Goal: Task Accomplishment & Management: Use online tool/utility

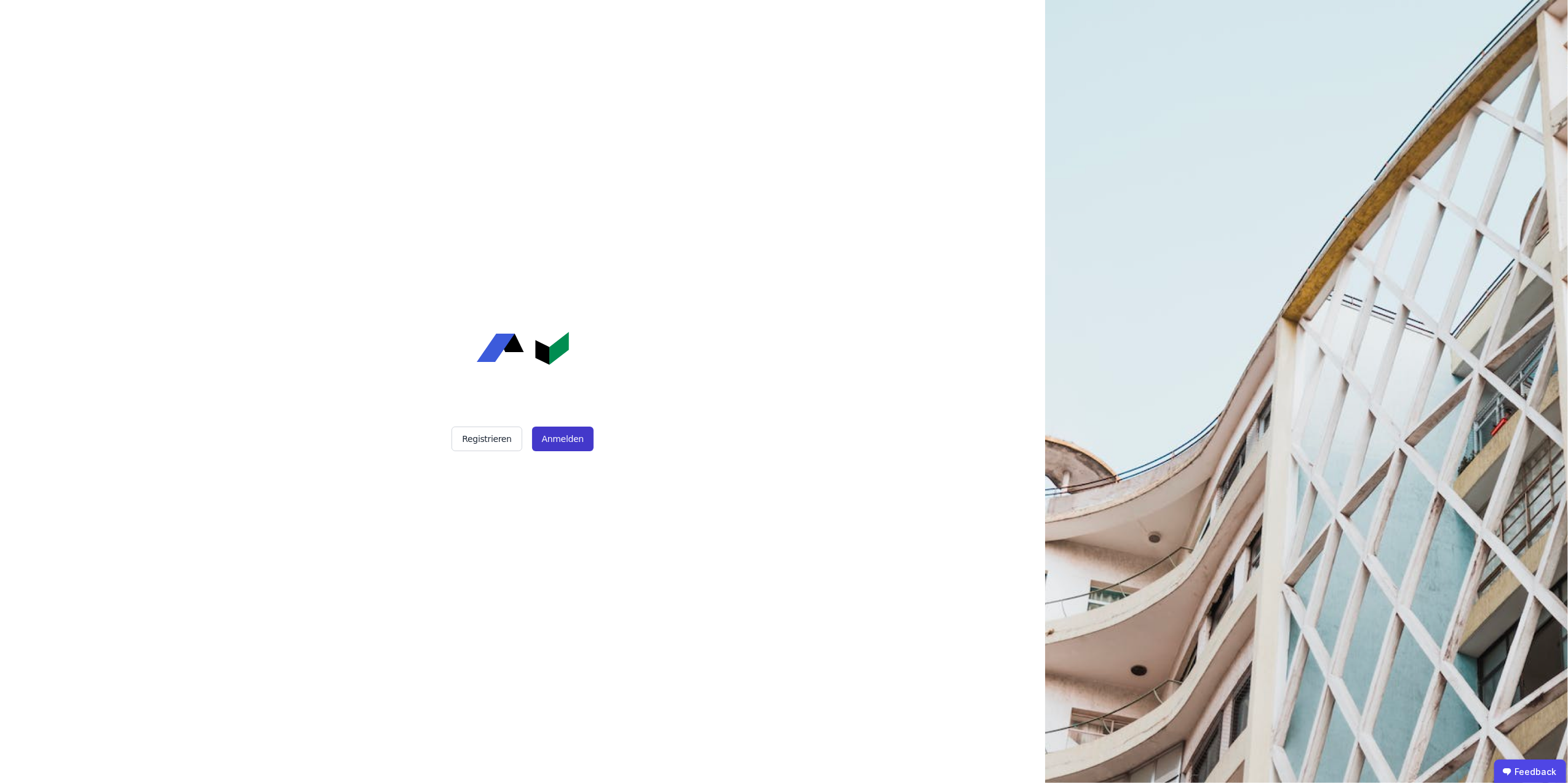
click at [565, 433] on button "Anmelden" at bounding box center [563, 439] width 62 height 25
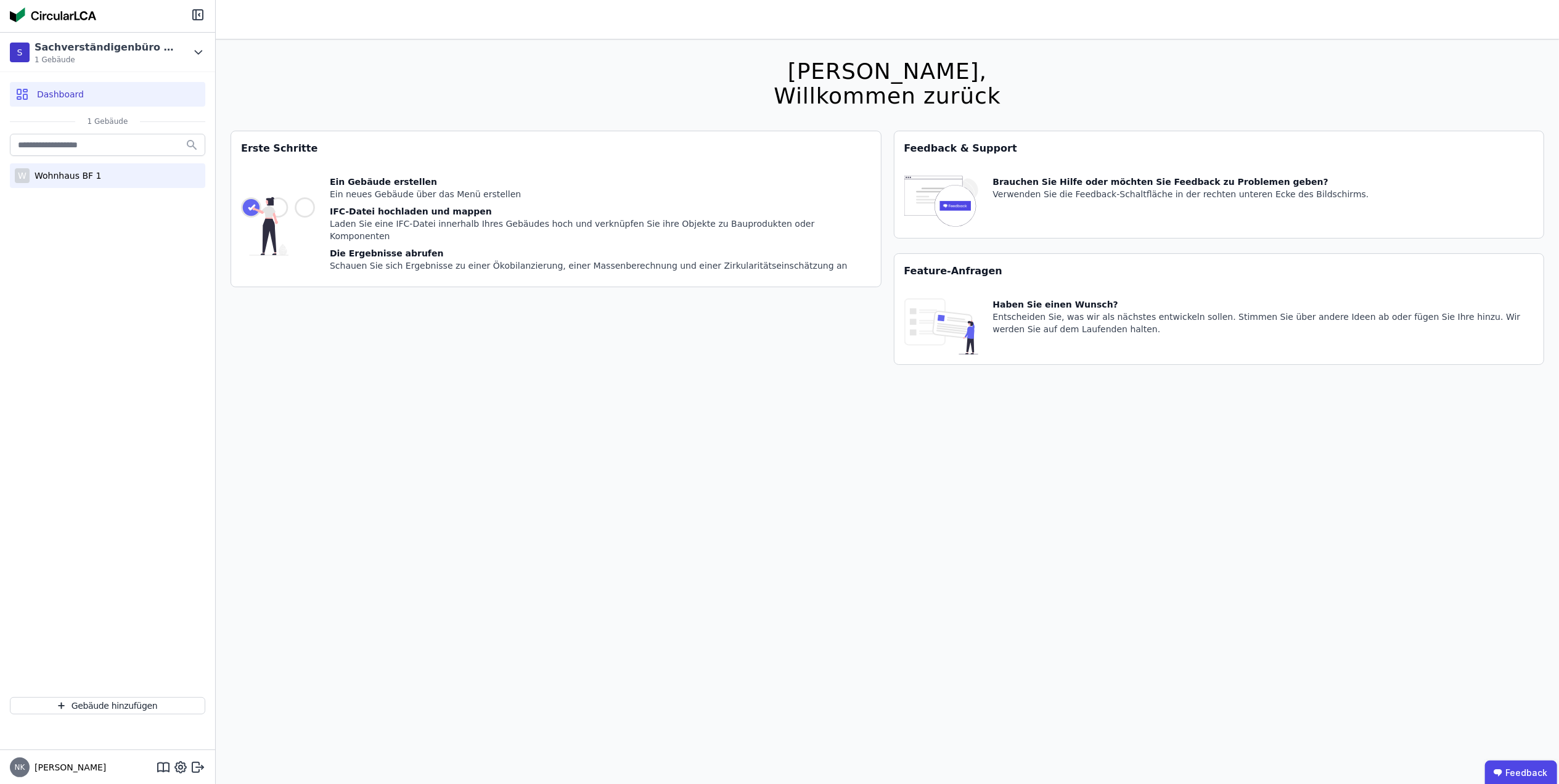
click at [45, 171] on div "Wohnhaus BF 1" at bounding box center [66, 175] width 71 height 12
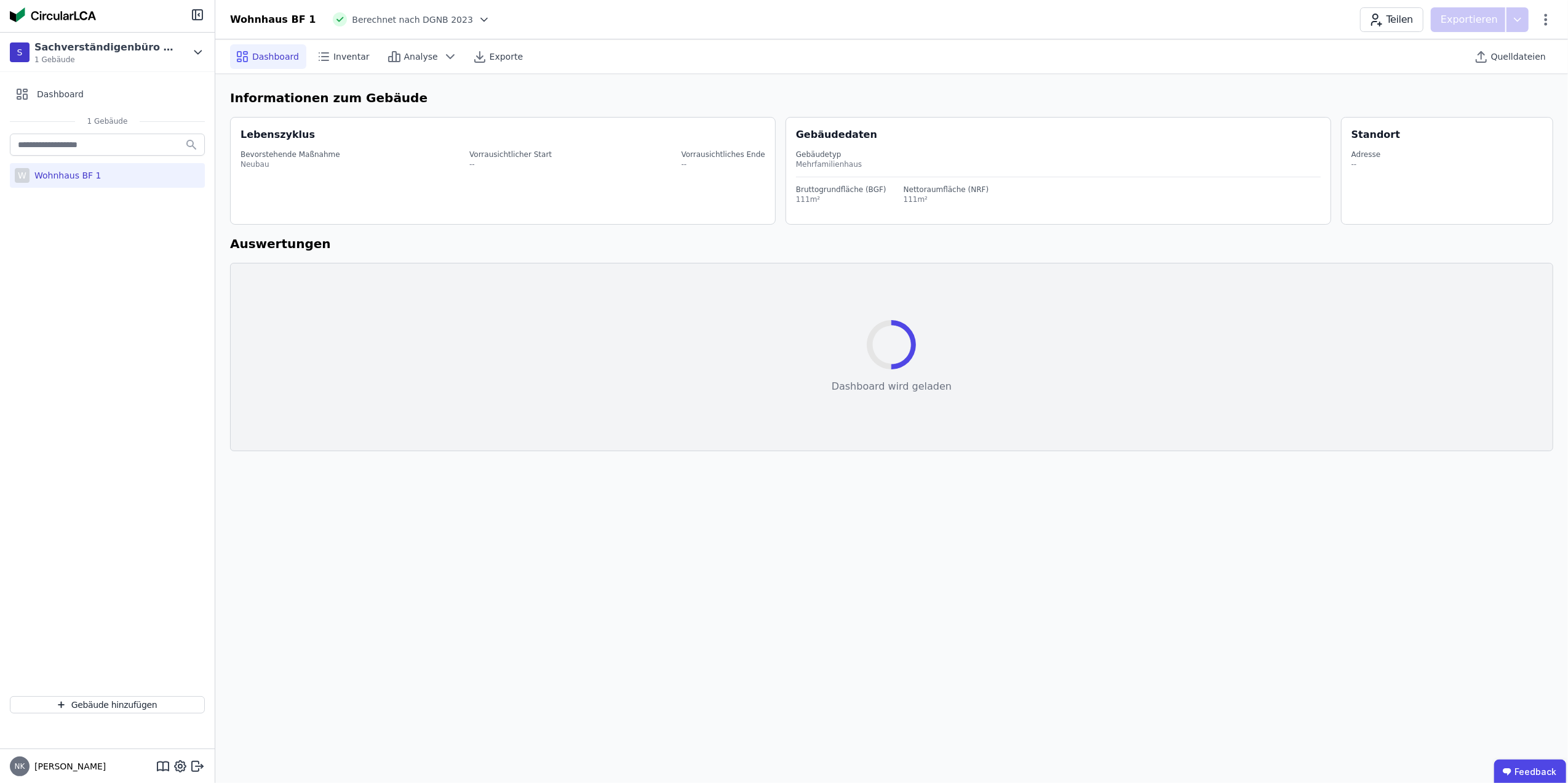
select select "*"
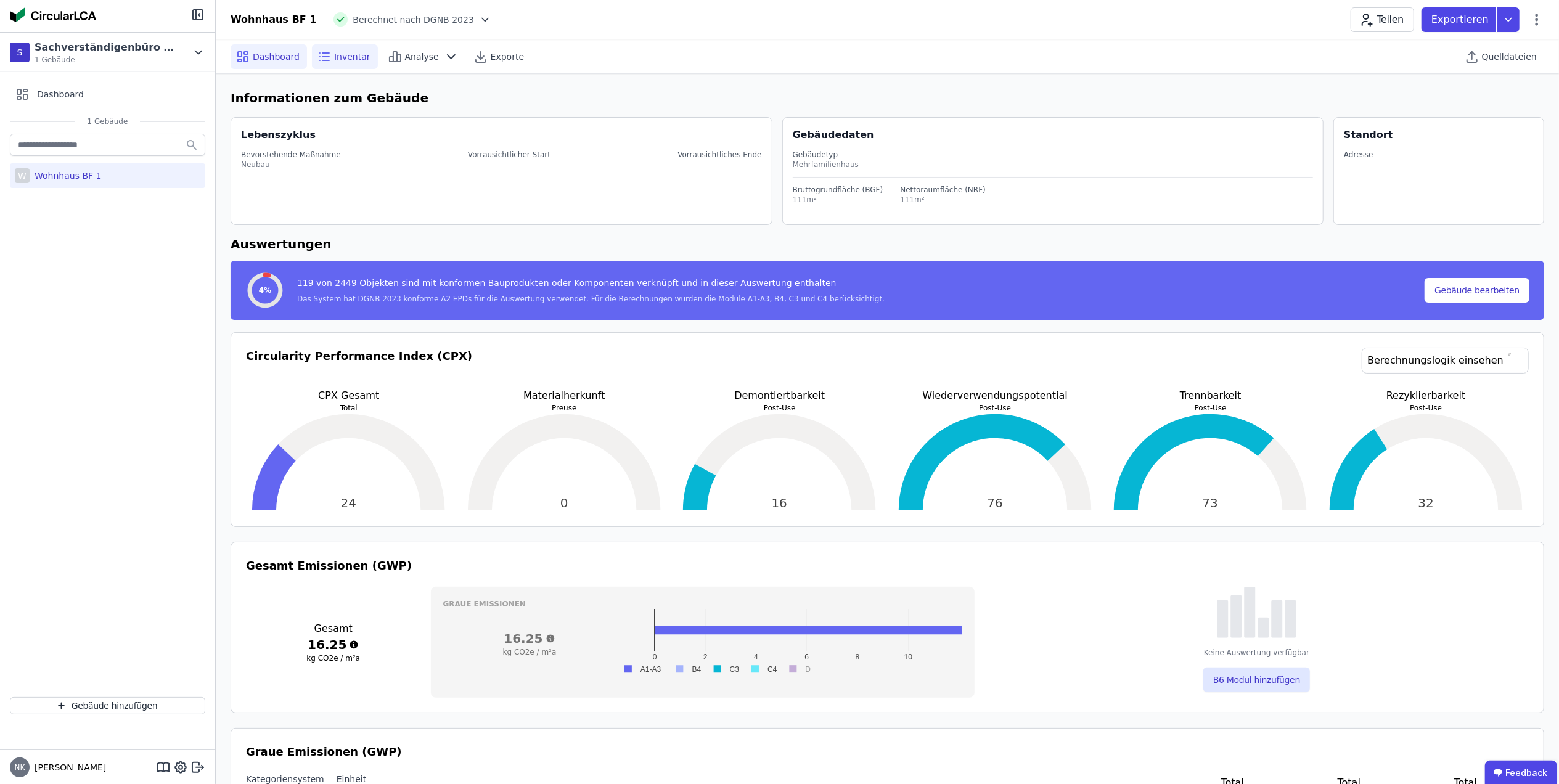
drag, startPoint x: 333, startPoint y: 62, endPoint x: 342, endPoint y: 60, distance: 9.2
click at [334, 62] on span "Inventar" at bounding box center [352, 57] width 36 height 12
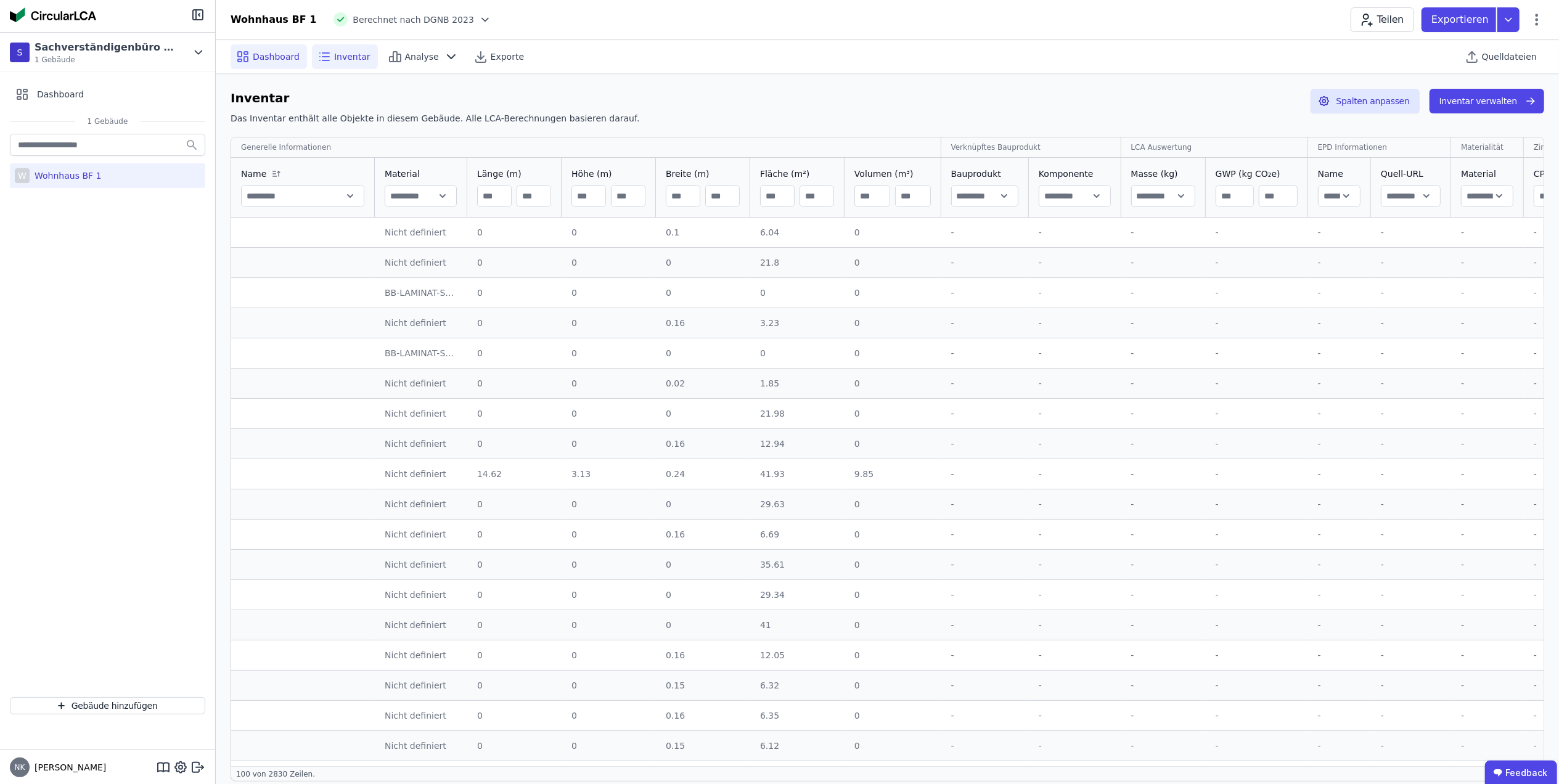
click at [269, 60] on span "Dashboard" at bounding box center [276, 57] width 47 height 12
select select "*"
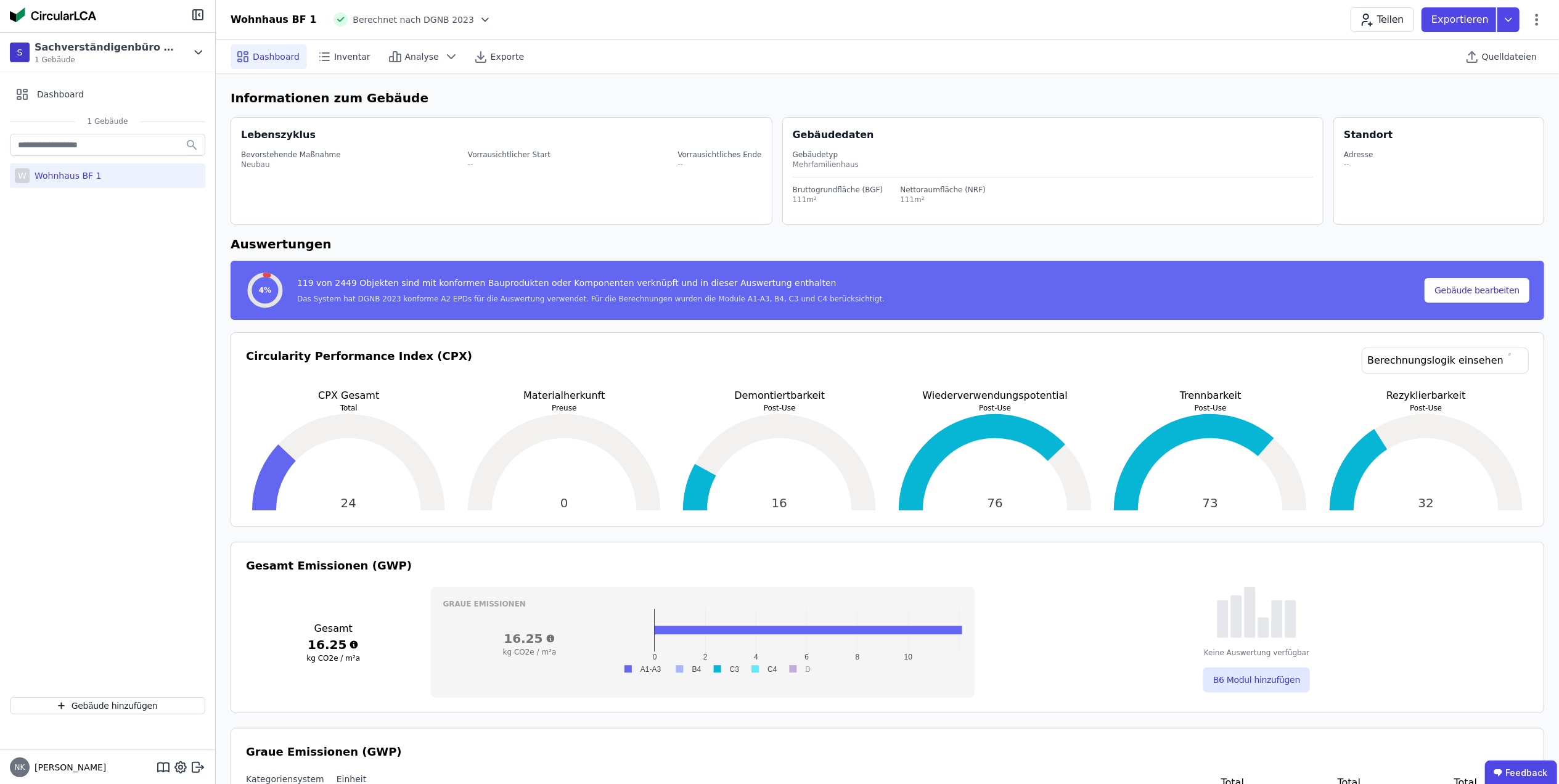
click at [122, 183] on div "W Wohnhaus BF 1" at bounding box center [107, 175] width 196 height 25
select select "*"
click at [1475, 284] on button "Gebäude bearbeiten" at bounding box center [1476, 290] width 105 height 25
select select "**********"
select select "*"
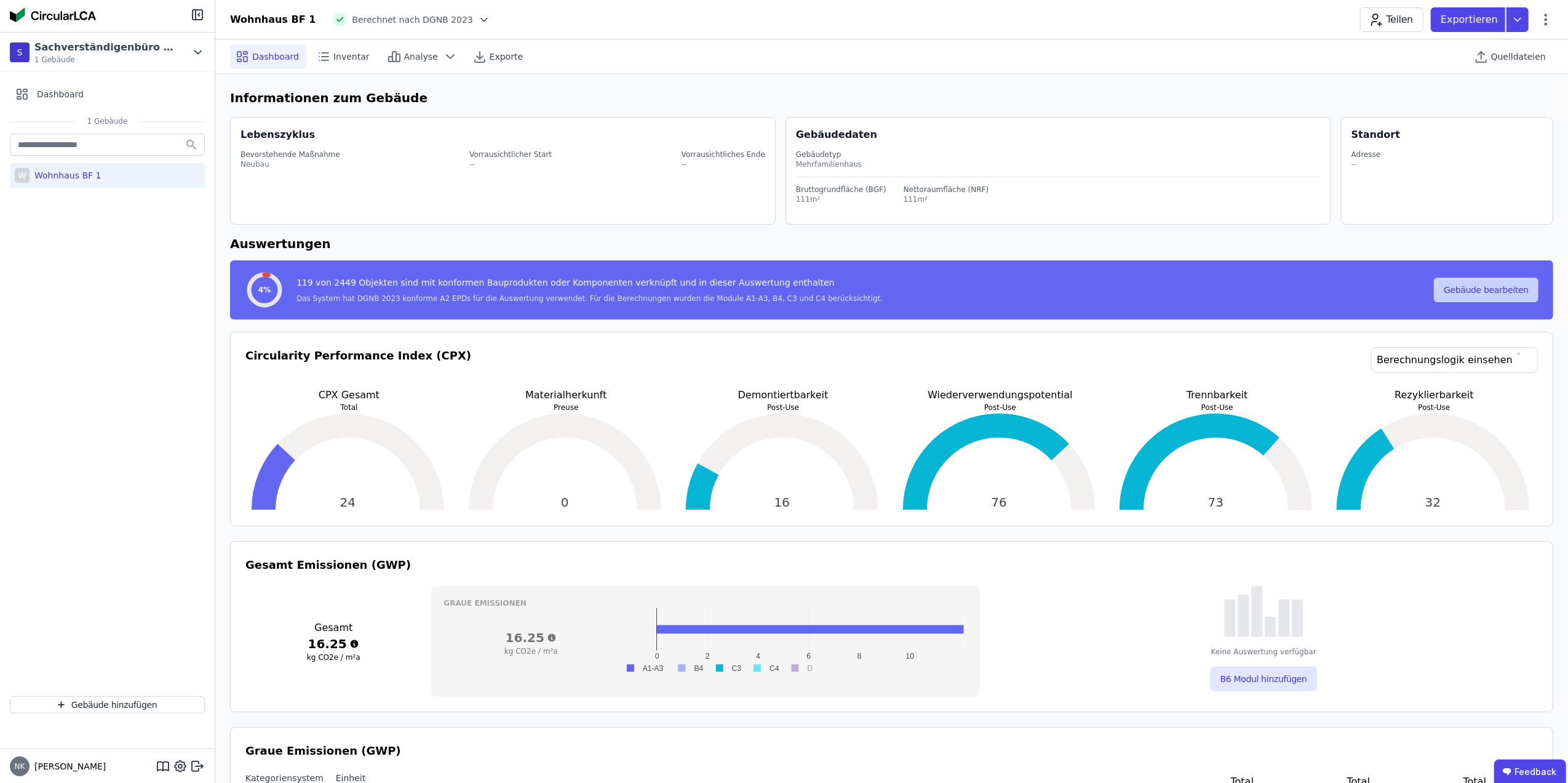
select select "**********"
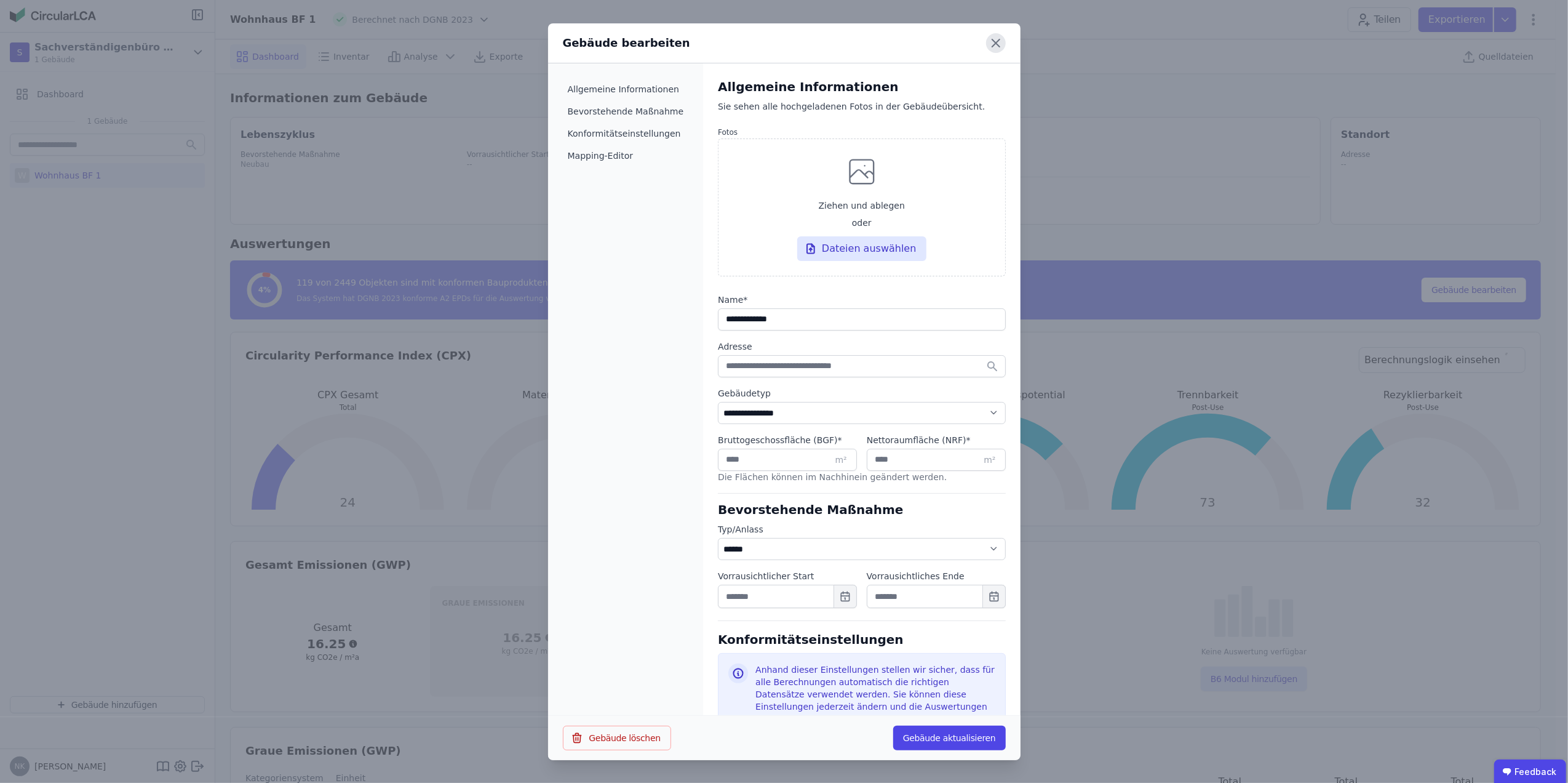
click at [1002, 43] on icon at bounding box center [996, 43] width 19 height 19
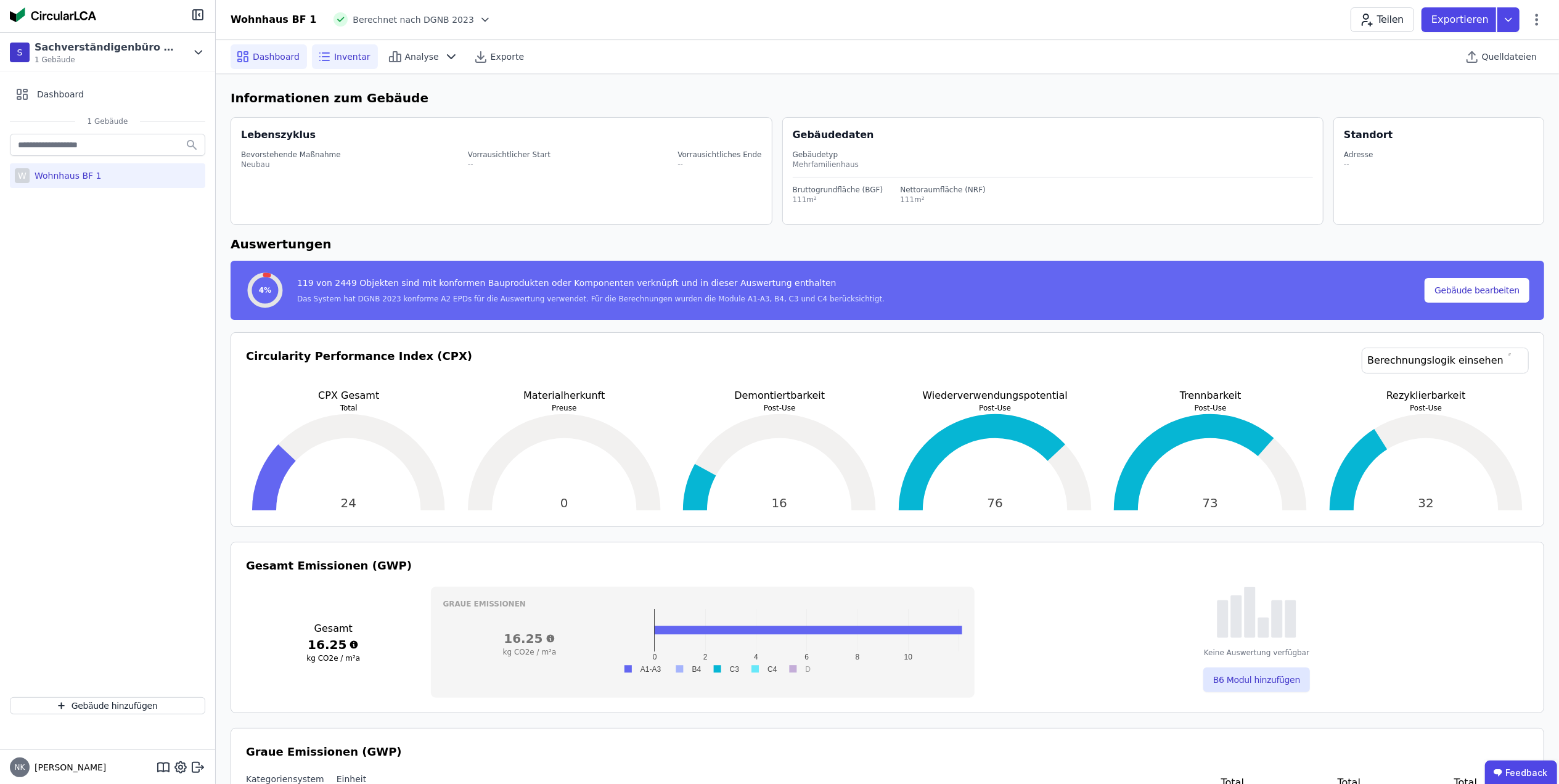
click at [334, 57] on span "Inventar" at bounding box center [352, 57] width 36 height 12
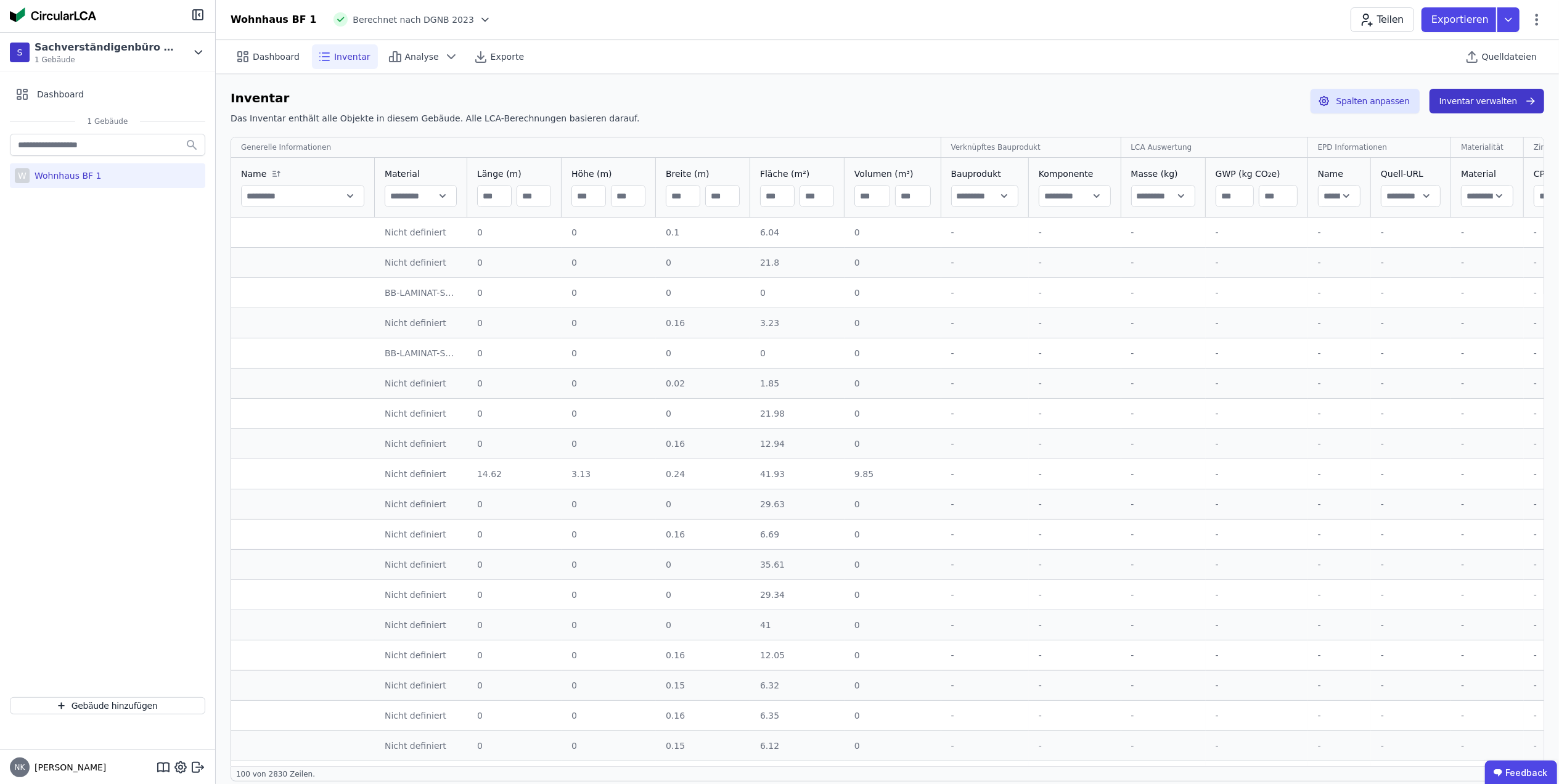
click at [1492, 110] on button "Inventar verwalten" at bounding box center [1487, 101] width 114 height 25
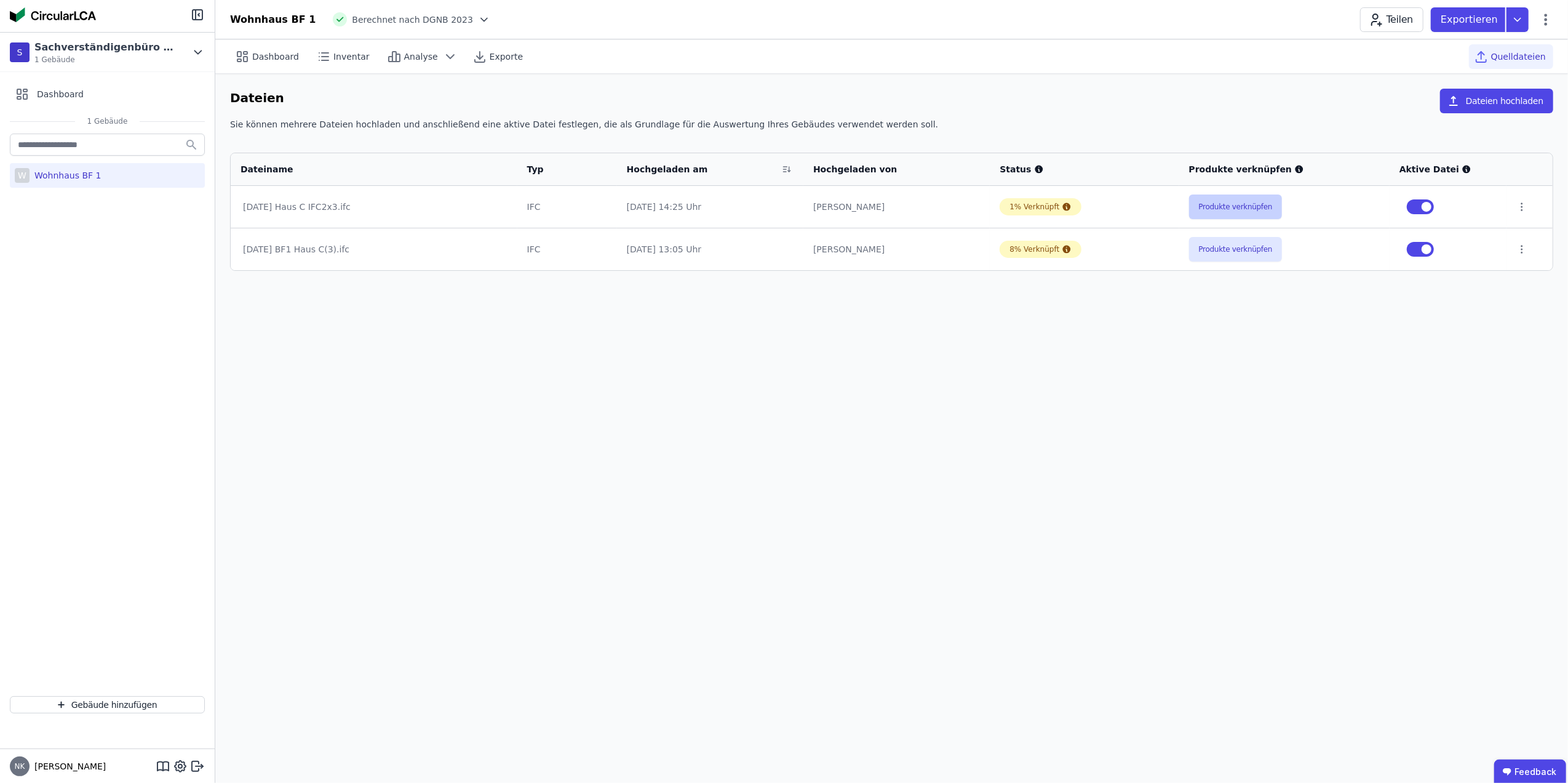
click at [1221, 206] on button "Produkte verknüpfen" at bounding box center [1236, 207] width 93 height 25
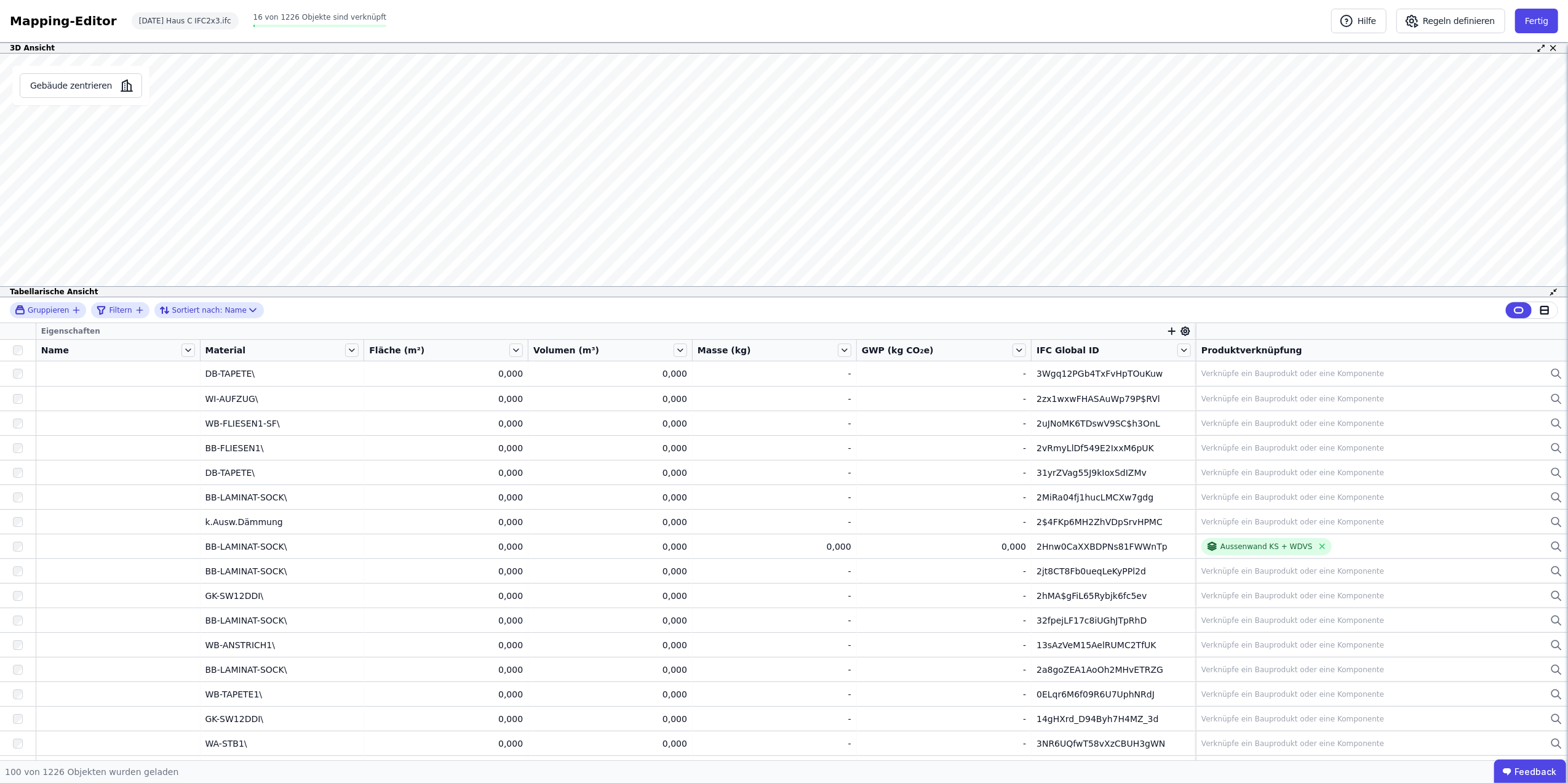
click at [868, 292] on div "Tabellarische Ansicht" at bounding box center [784, 291] width 1568 height 11
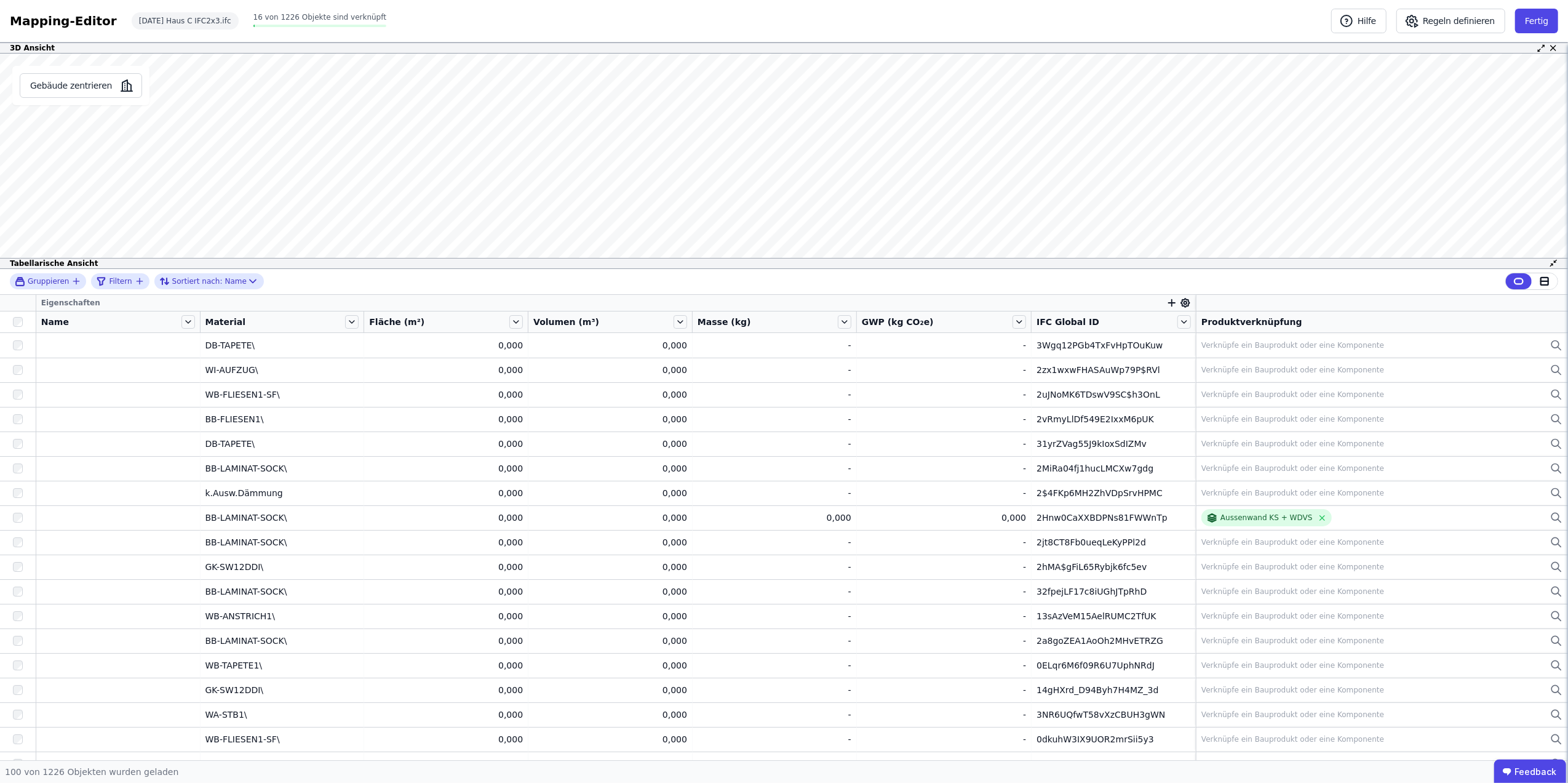
click at [1551, 264] on icon at bounding box center [1552, 265] width 2 height 2
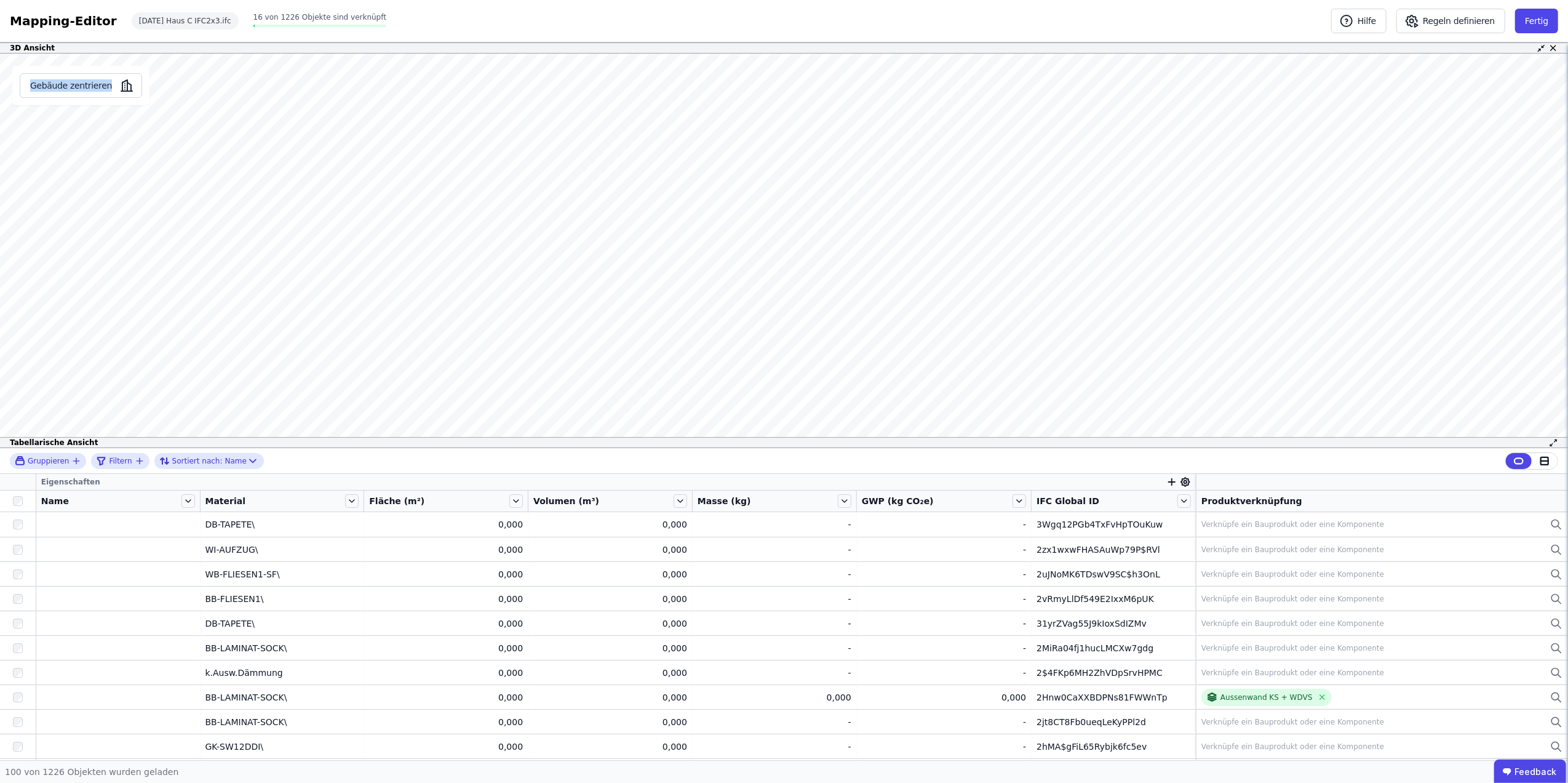
click at [182, 224] on div "Gebäude zentrieren Es sind keine Objektdaten verfügbar Dieses Objekt wurde nich…" at bounding box center [784, 251] width 1568 height 394
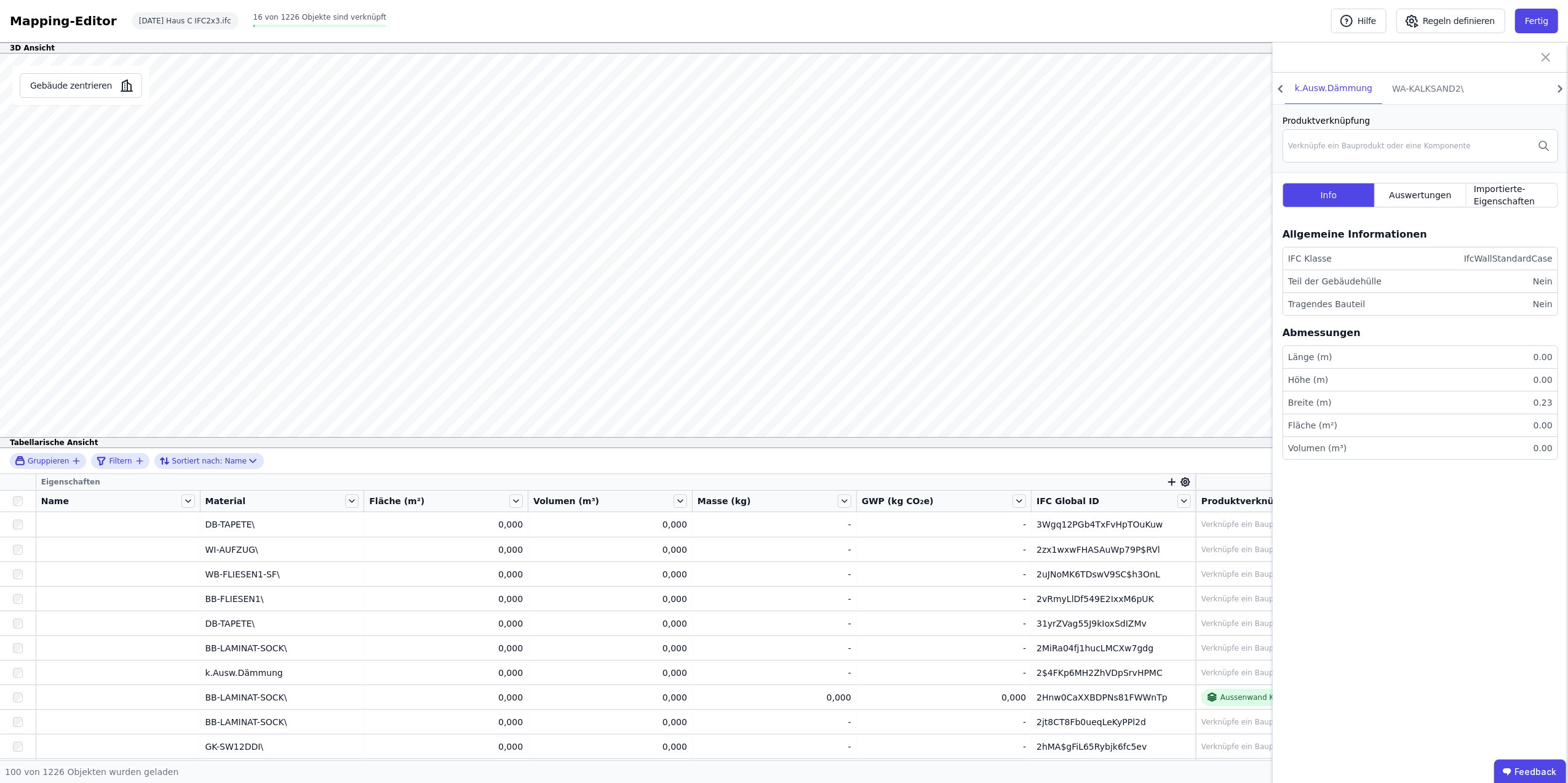
drag, startPoint x: 478, startPoint y: 457, endPoint x: 483, endPoint y: 461, distance: 6.4
click at [478, 458] on div "Gruppieren Filtern Sortiert nach: Name" at bounding box center [784, 461] width 1568 height 26
drag, startPoint x: 502, startPoint y: 444, endPoint x: 508, endPoint y: 439, distance: 7.8
click at [508, 439] on div "Tabellarische Ansicht Gruppieren Filtern Sortiert nach: Name Eigenschaften Name…" at bounding box center [784, 599] width 1568 height 323
drag, startPoint x: 78, startPoint y: 66, endPoint x: 79, endPoint y: 59, distance: 7.1
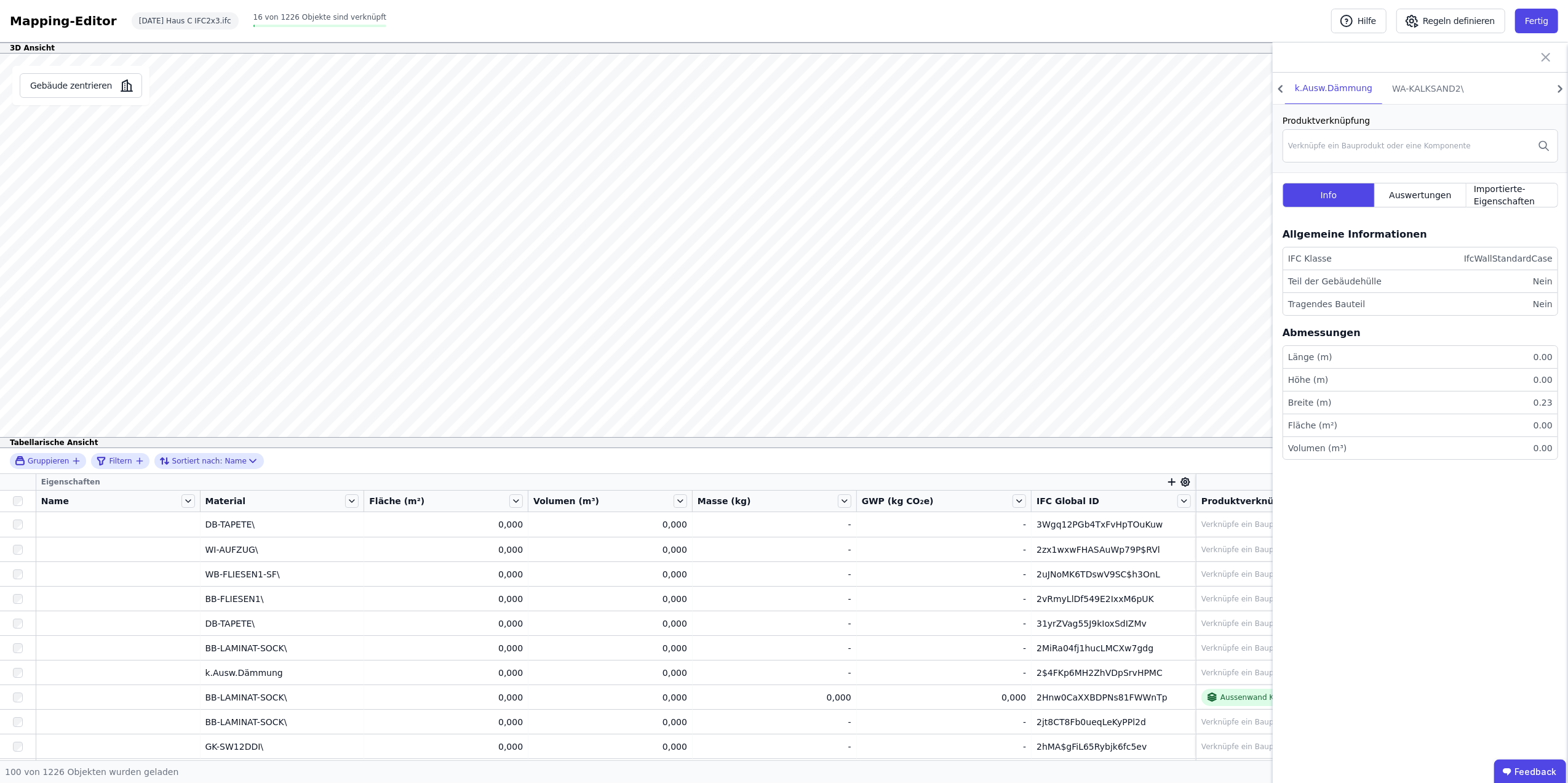
click at [78, 62] on div "Gebäude zentrieren" at bounding box center [80, 251] width 161 height 394
click at [75, 75] on button "Gebäude zentrieren" at bounding box center [80, 86] width 123 height 25
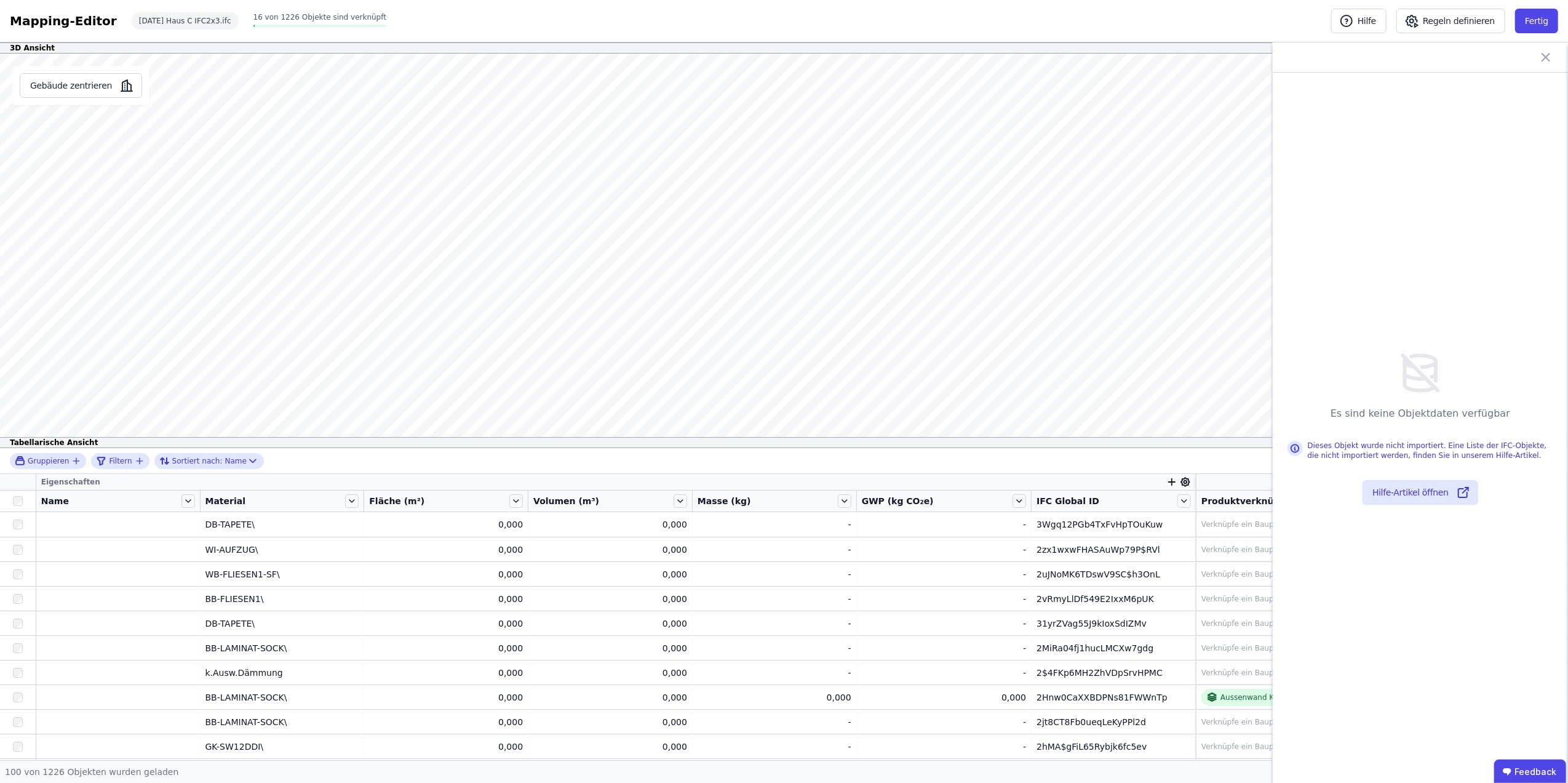
click at [698, 464] on div "Gruppieren Filtern Sortiert nach: Name" at bounding box center [784, 461] width 1568 height 26
click at [259, 463] on div "Gruppieren Filtern Sortiert nach: Name" at bounding box center [784, 461] width 1568 height 26
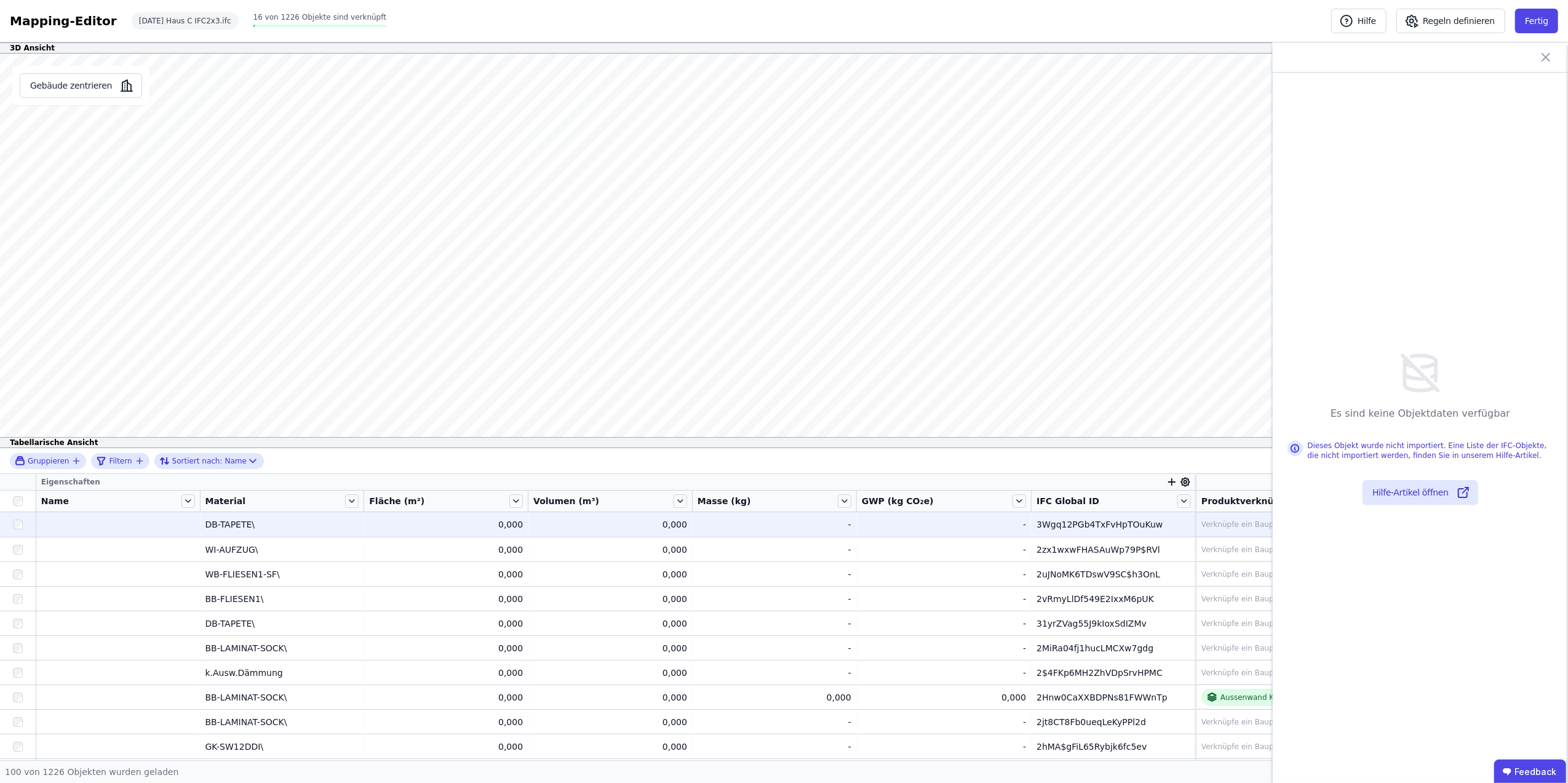
drag, startPoint x: 252, startPoint y: 528, endPoint x: 274, endPoint y: 527, distance: 22.0
click at [267, 528] on div "DB-TAPETE\" at bounding box center [282, 524] width 154 height 12
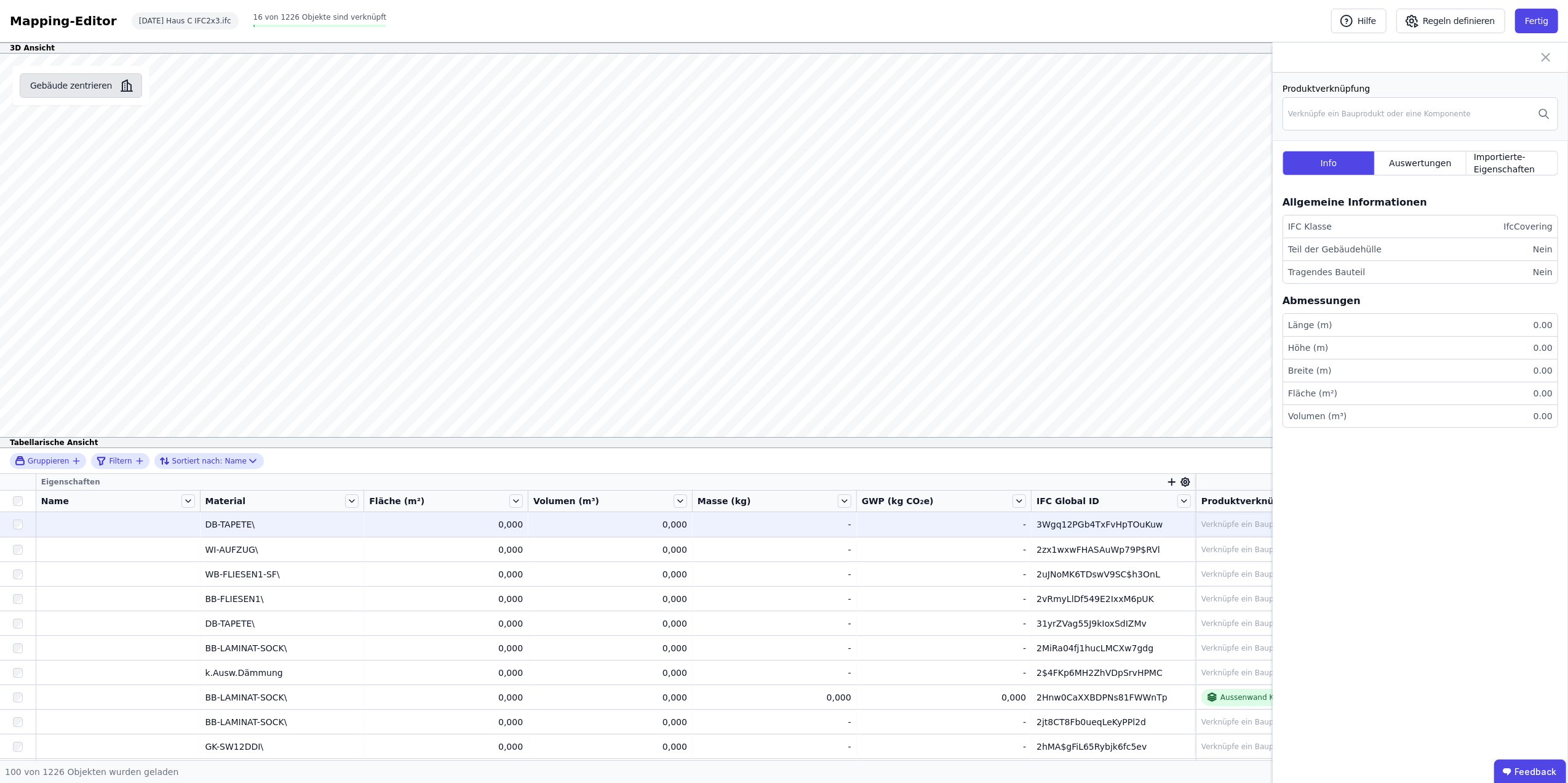
click at [82, 78] on button "Gebäude zentrieren" at bounding box center [80, 86] width 123 height 25
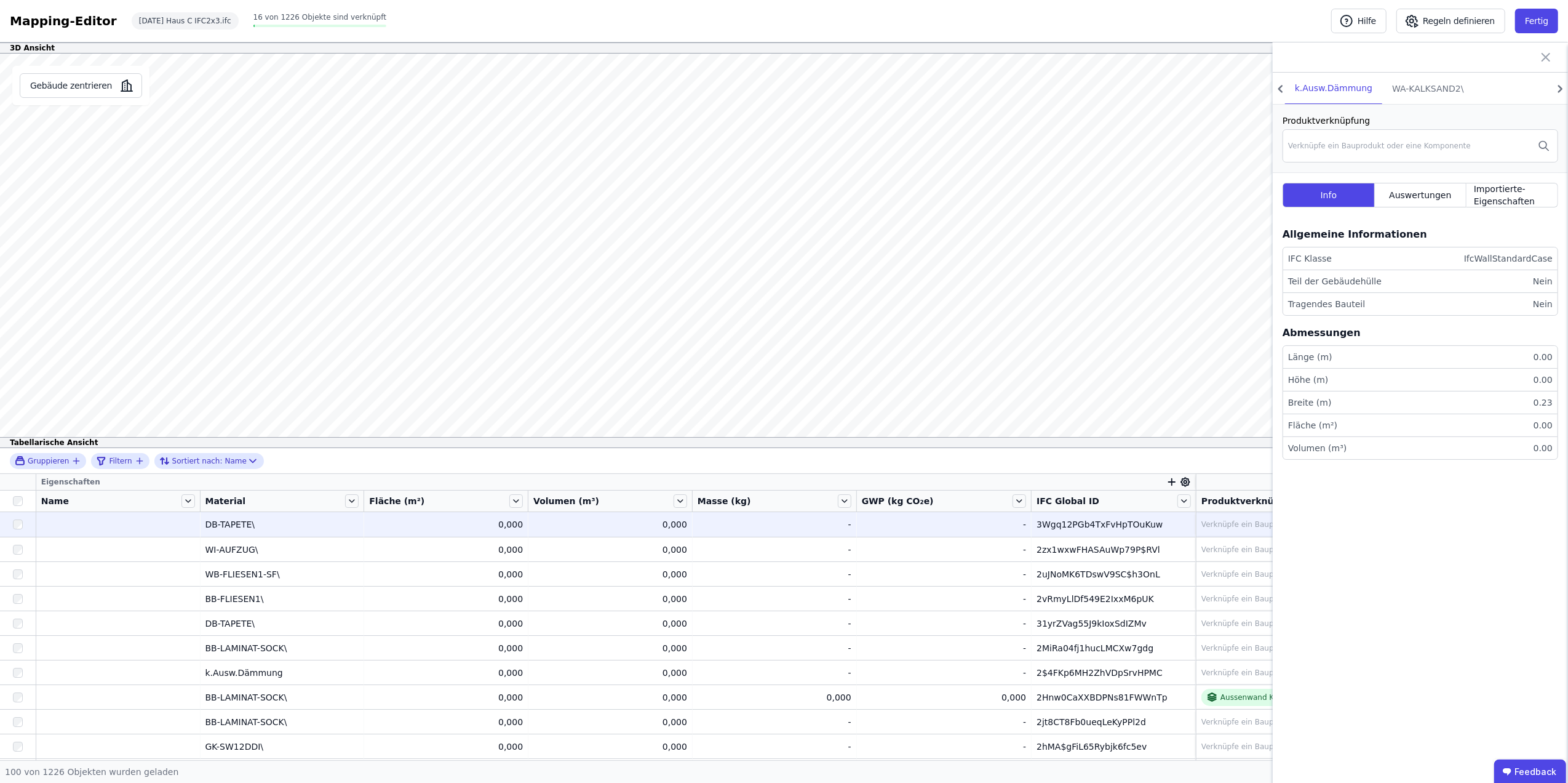
click at [255, 525] on div "DB-TAPETE\" at bounding box center [282, 524] width 154 height 12
